Goal: Navigation & Orientation: Find specific page/section

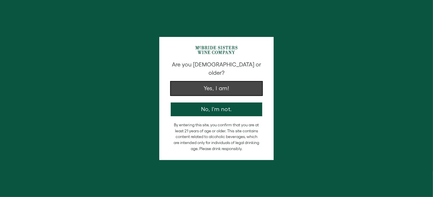
click at [222, 81] on button "Yes, I am!" at bounding box center [216, 88] width 91 height 14
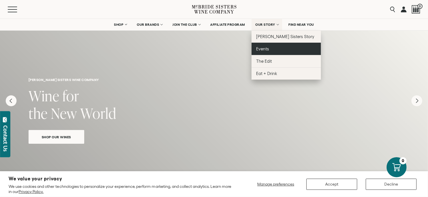
click at [263, 49] on span "Events" at bounding box center [262, 48] width 13 height 5
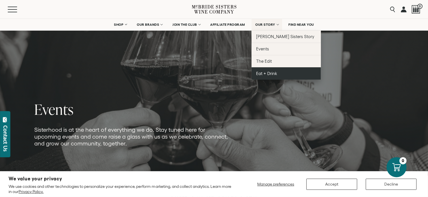
click at [268, 73] on span "Eat + Drink" at bounding box center [266, 73] width 21 height 5
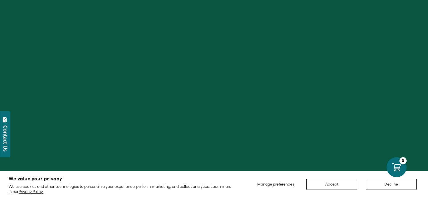
click at [268, 73] on div at bounding box center [214, 98] width 428 height 197
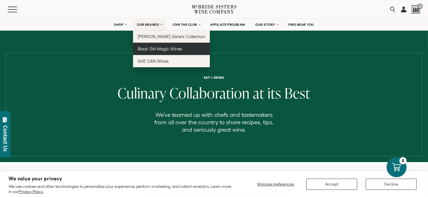
click at [151, 47] on span "Black Girl Magic Wines" at bounding box center [160, 48] width 45 height 5
